Goal: Navigation & Orientation: Find specific page/section

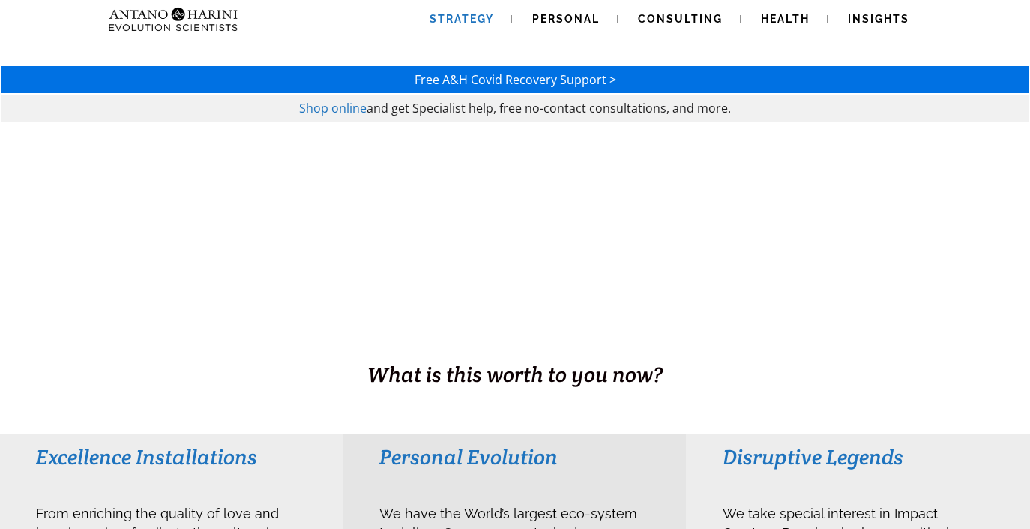
click at [457, 22] on span "Strategy" at bounding box center [462, 19] width 64 height 12
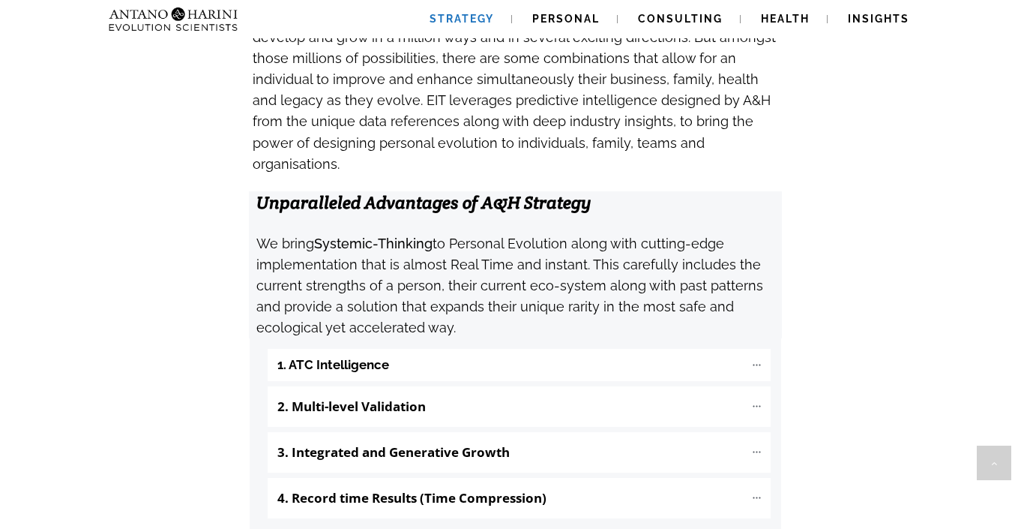
scroll to position [1484, 0]
click at [753, 358] on icon at bounding box center [756, 364] width 13 height 13
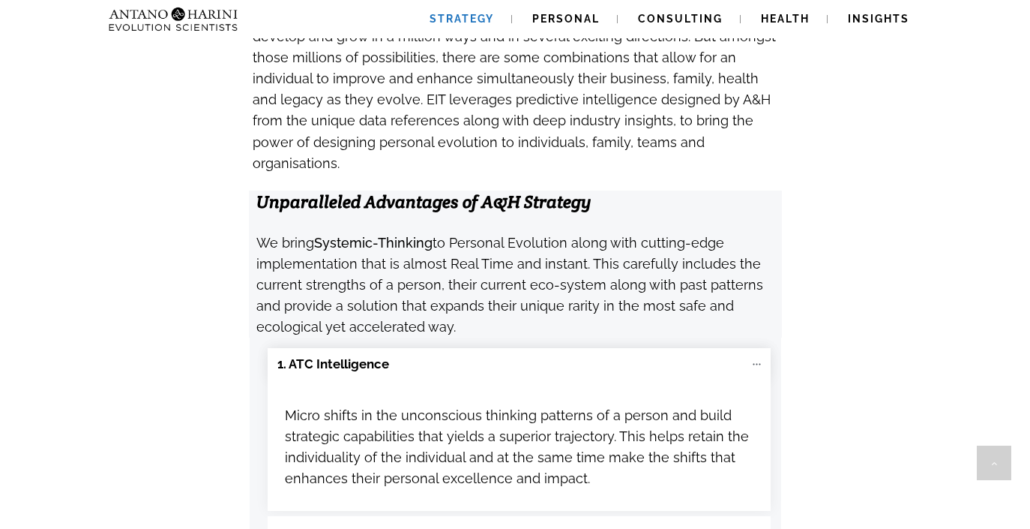
click at [753, 358] on icon at bounding box center [756, 364] width 13 height 13
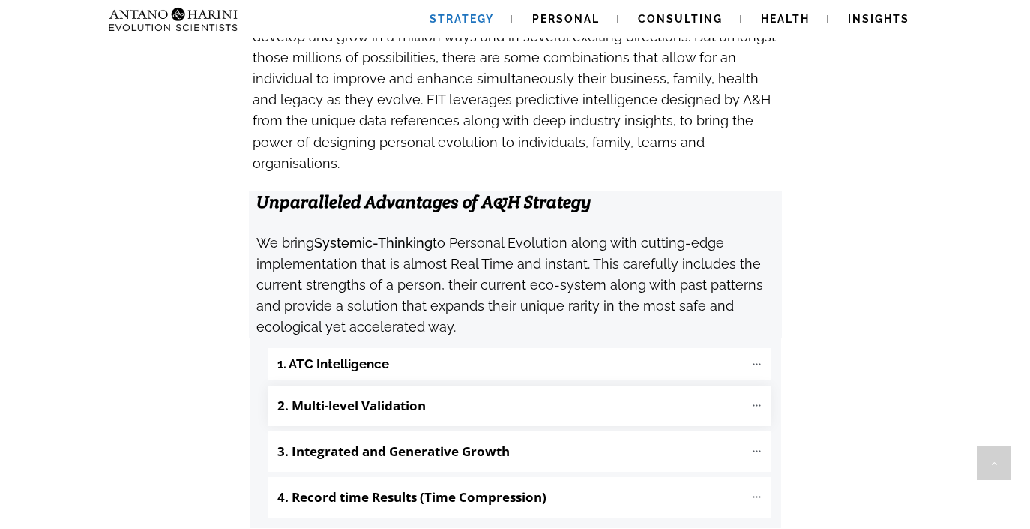
click at [753, 399] on icon at bounding box center [756, 405] width 13 height 13
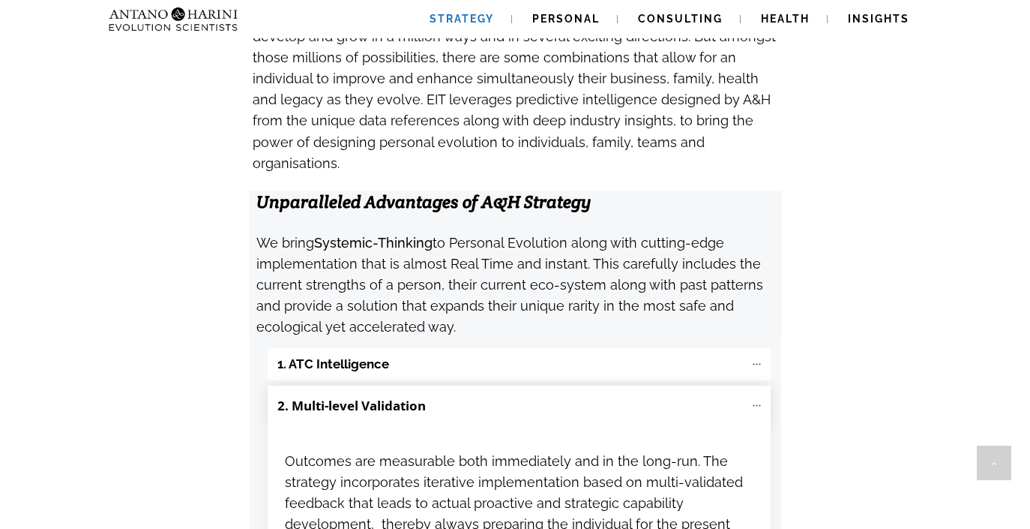
click at [753, 399] on icon at bounding box center [756, 405] width 13 height 13
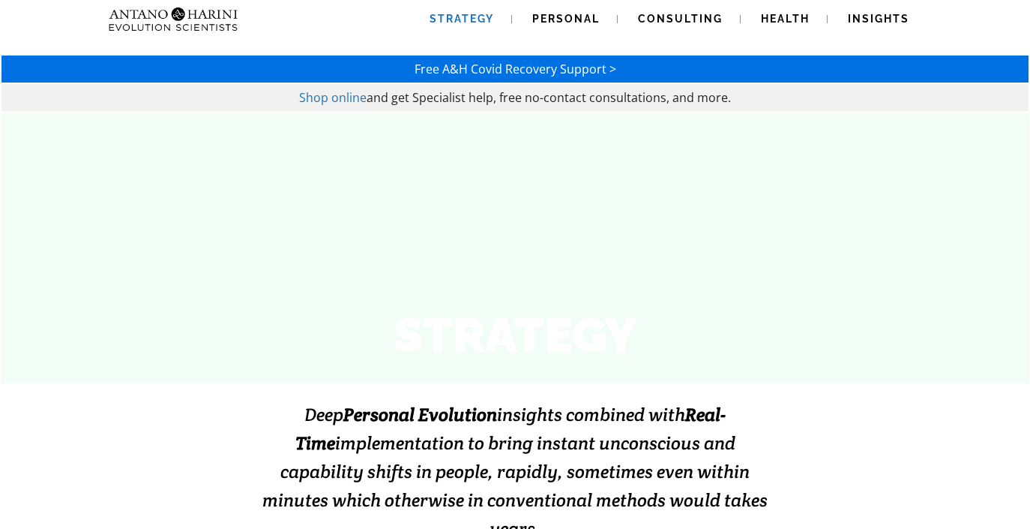
scroll to position [0, 0]
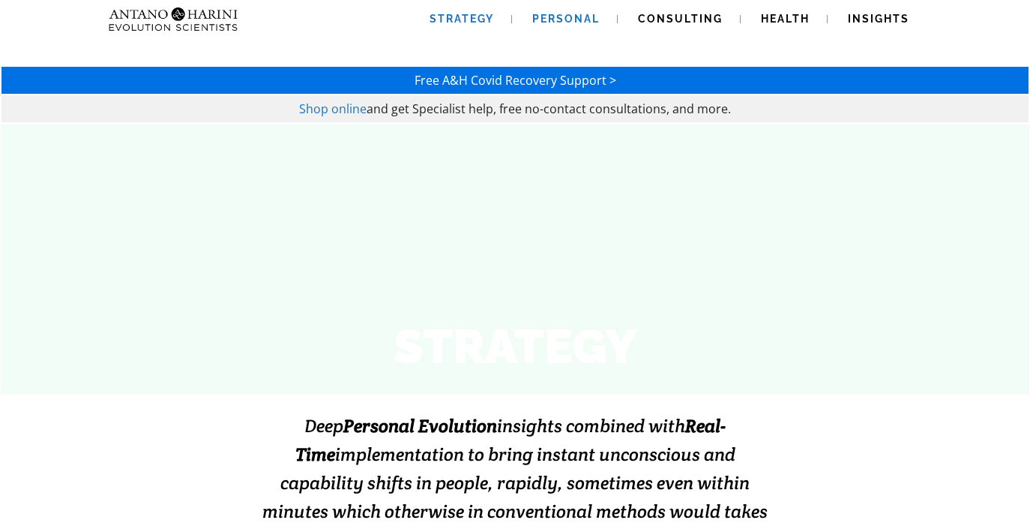
click at [568, 22] on span "Personal" at bounding box center [565, 19] width 67 height 12
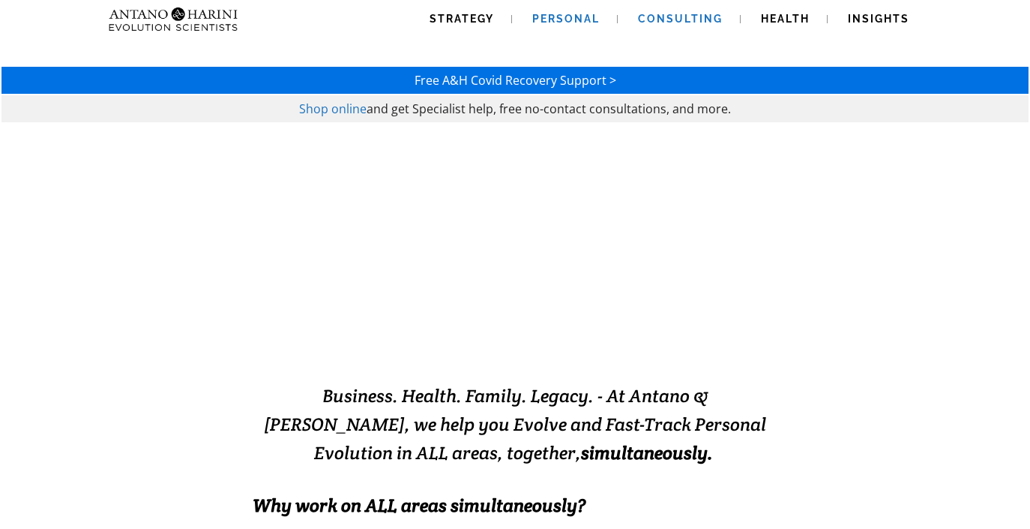
click at [677, 24] on span "Consulting" at bounding box center [680, 19] width 85 height 12
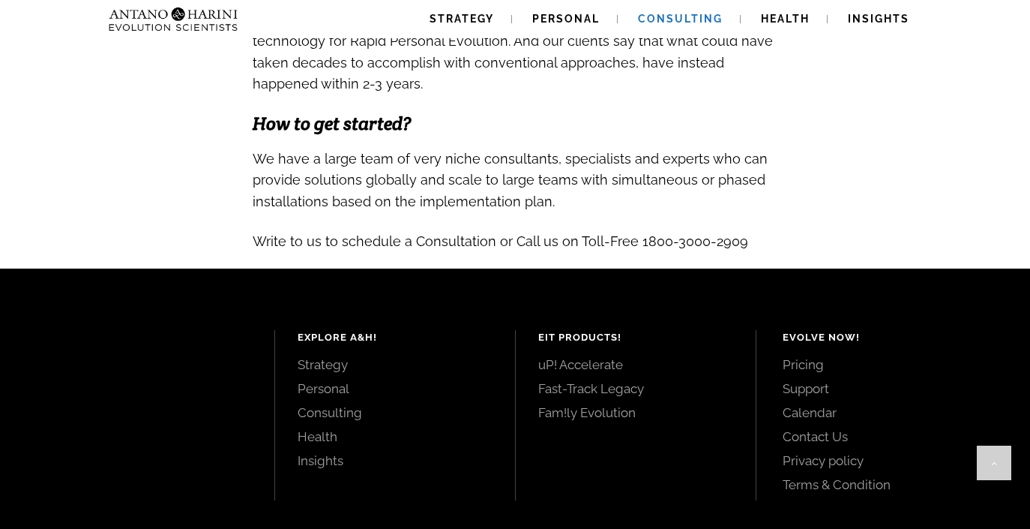
scroll to position [1604, 0]
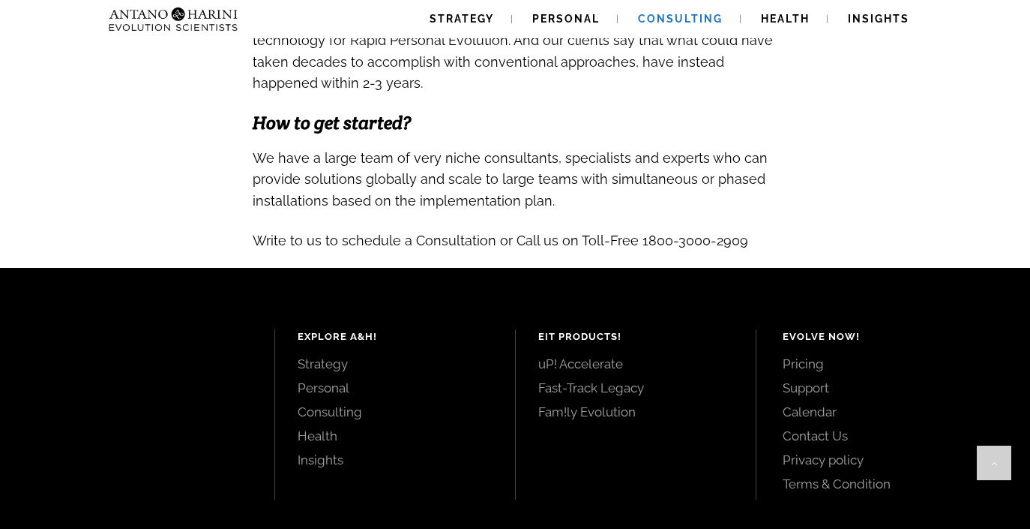
click at [821, 427] on link "Contact Us" at bounding box center [890, 435] width 214 height 16
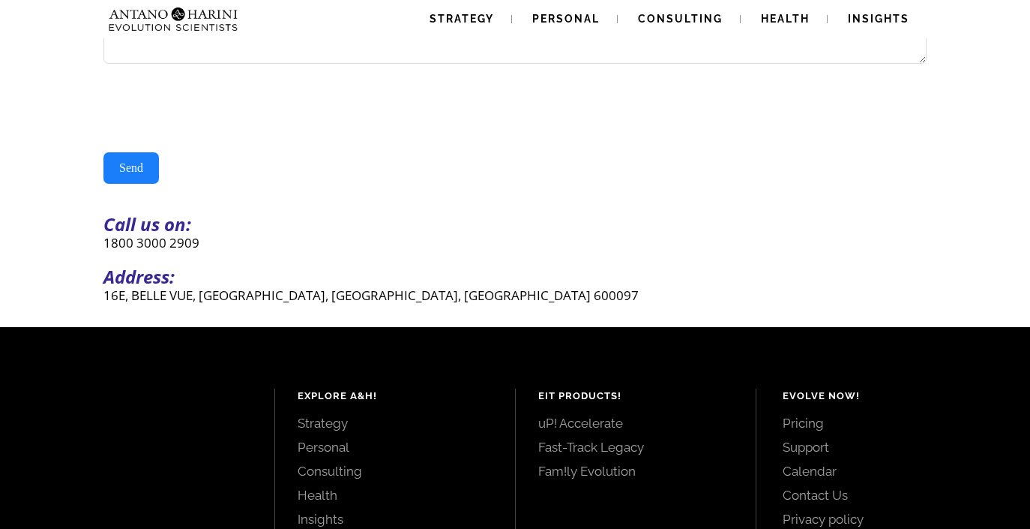
scroll to position [336, 0]
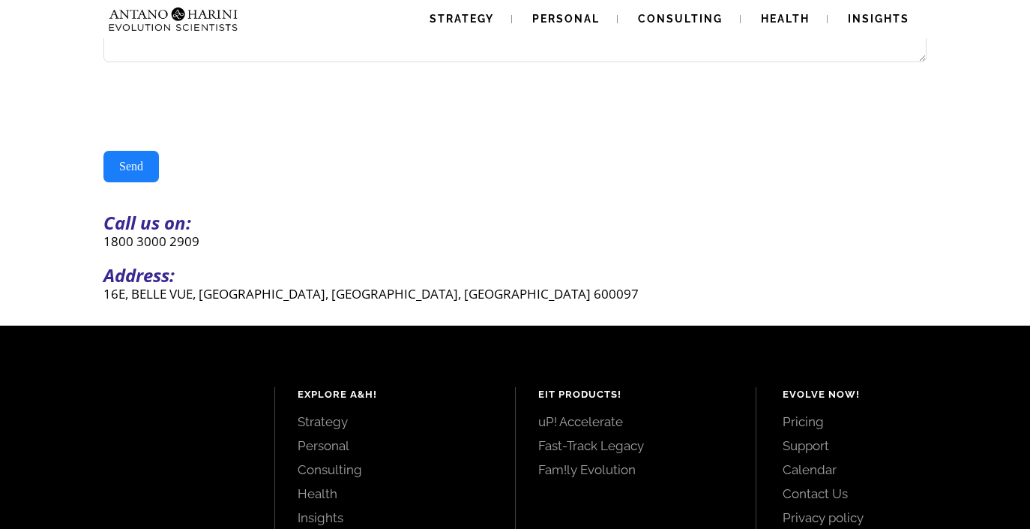
click at [344, 298] on p "16E, BELLE VUE, [GEOGRAPHIC_DATA], [GEOGRAPHIC_DATA], [GEOGRAPHIC_DATA] 600097" at bounding box center [514, 293] width 823 height 17
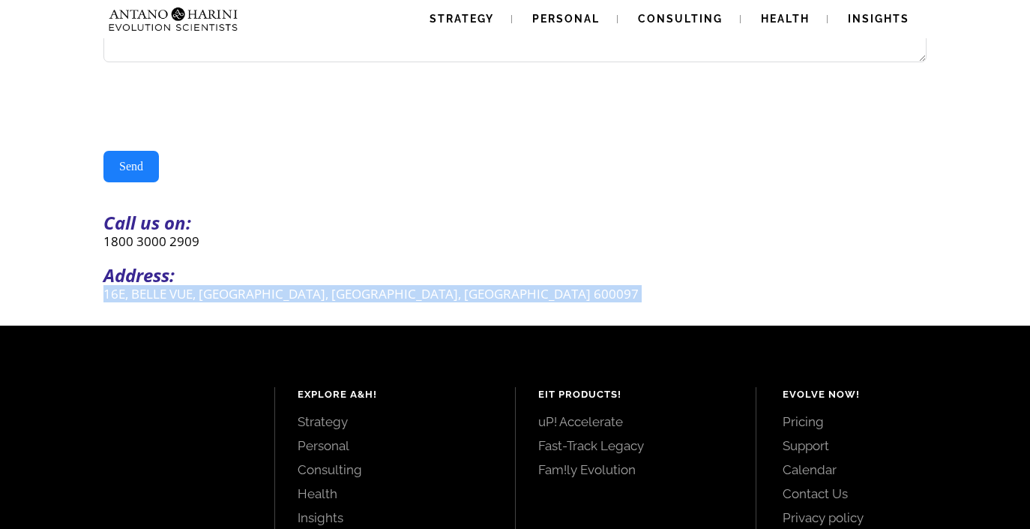
click at [344, 298] on p "16E, BELLE VUE, [GEOGRAPHIC_DATA], [GEOGRAPHIC_DATA], [GEOGRAPHIC_DATA] 600097" at bounding box center [514, 293] width 823 height 17
click at [663, 295] on p "16E, BELLE VUE, [GEOGRAPHIC_DATA], [GEOGRAPHIC_DATA], [GEOGRAPHIC_DATA] 600097" at bounding box center [514, 293] width 823 height 17
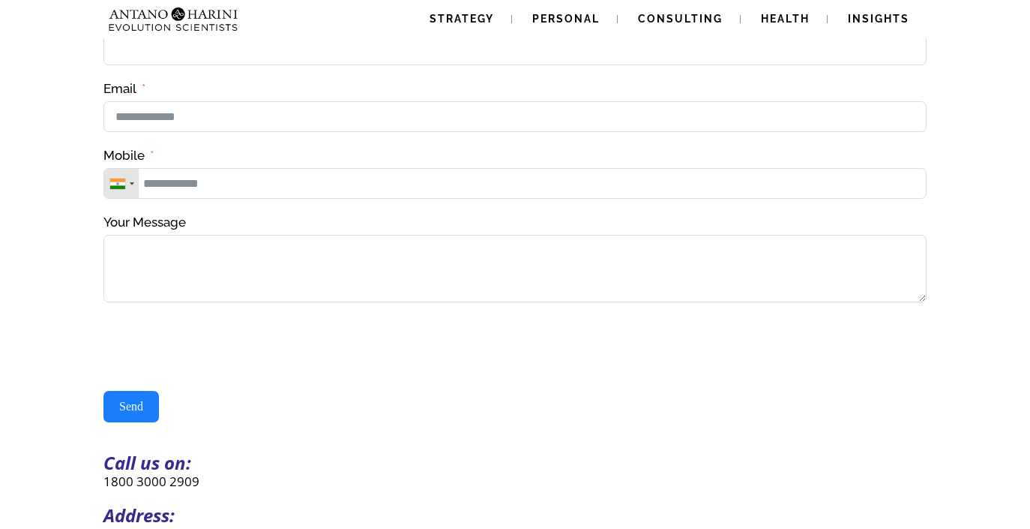
scroll to position [0, 0]
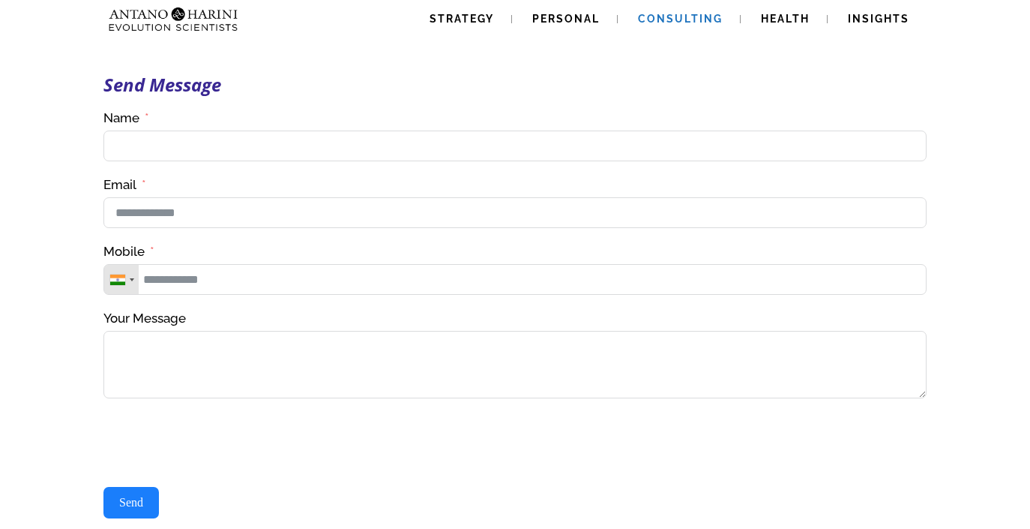
click at [678, 23] on span "Consulting" at bounding box center [680, 19] width 85 height 12
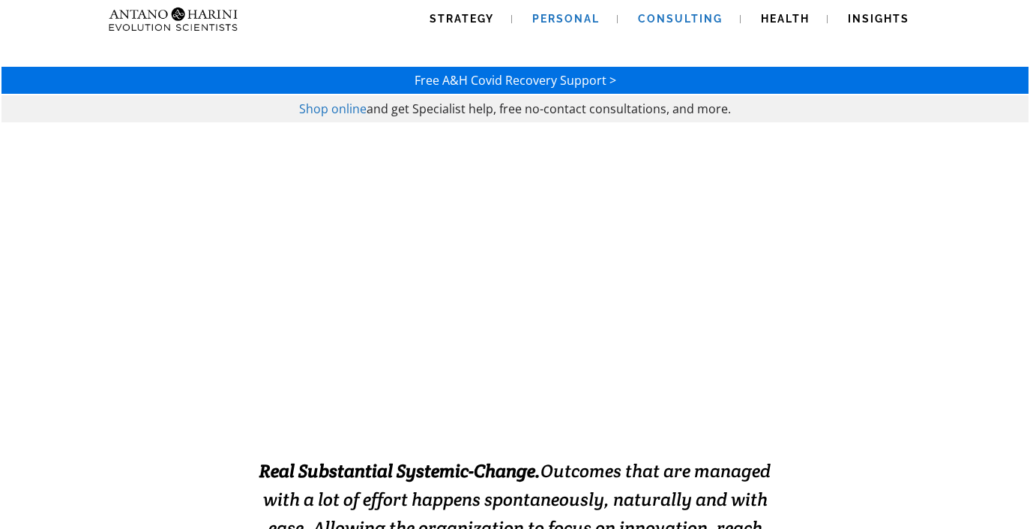
click at [564, 18] on span "Personal" at bounding box center [565, 19] width 67 height 12
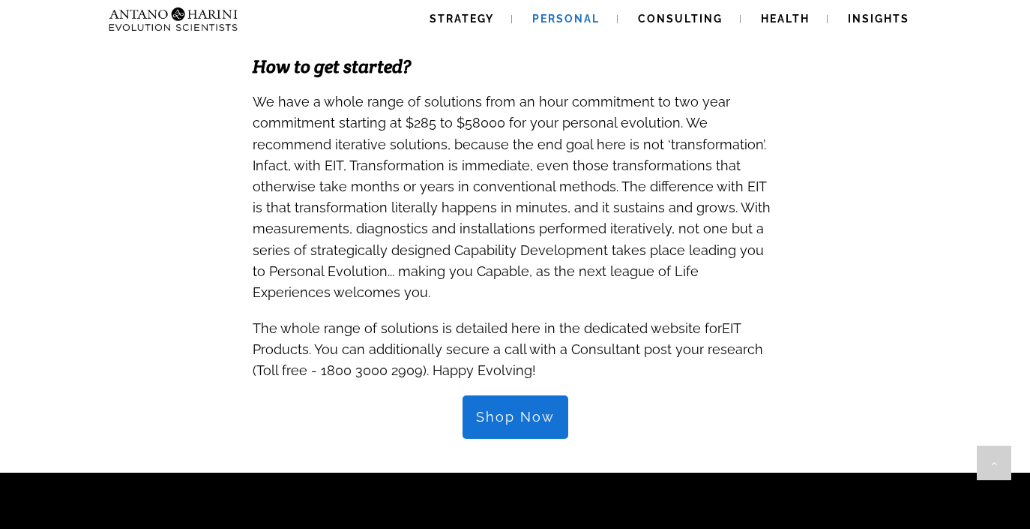
scroll to position [1472, 0]
